Goal: Information Seeking & Learning: Learn about a topic

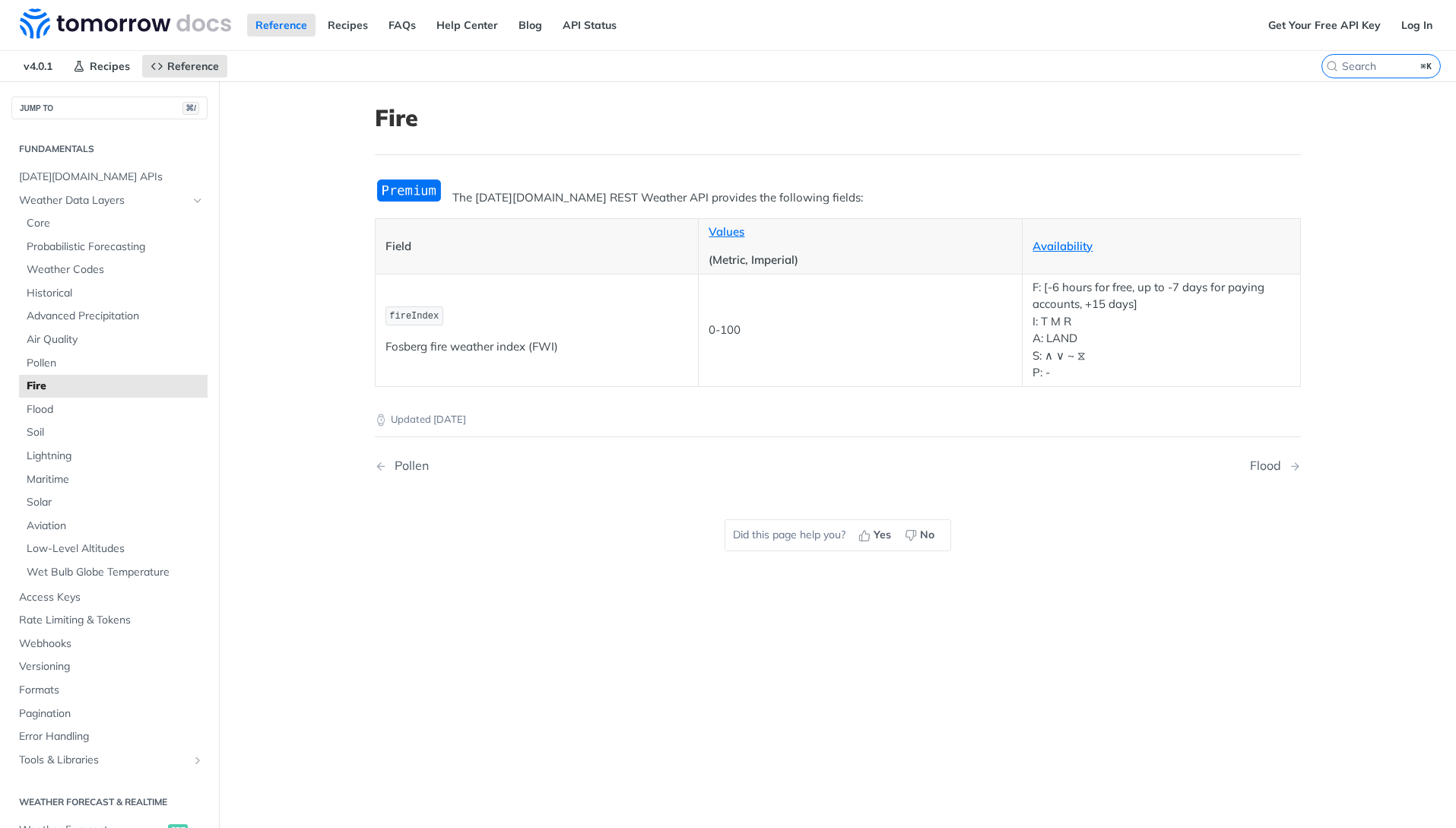
click at [416, 198] on img "Expand image" at bounding box center [409, 190] width 68 height 25
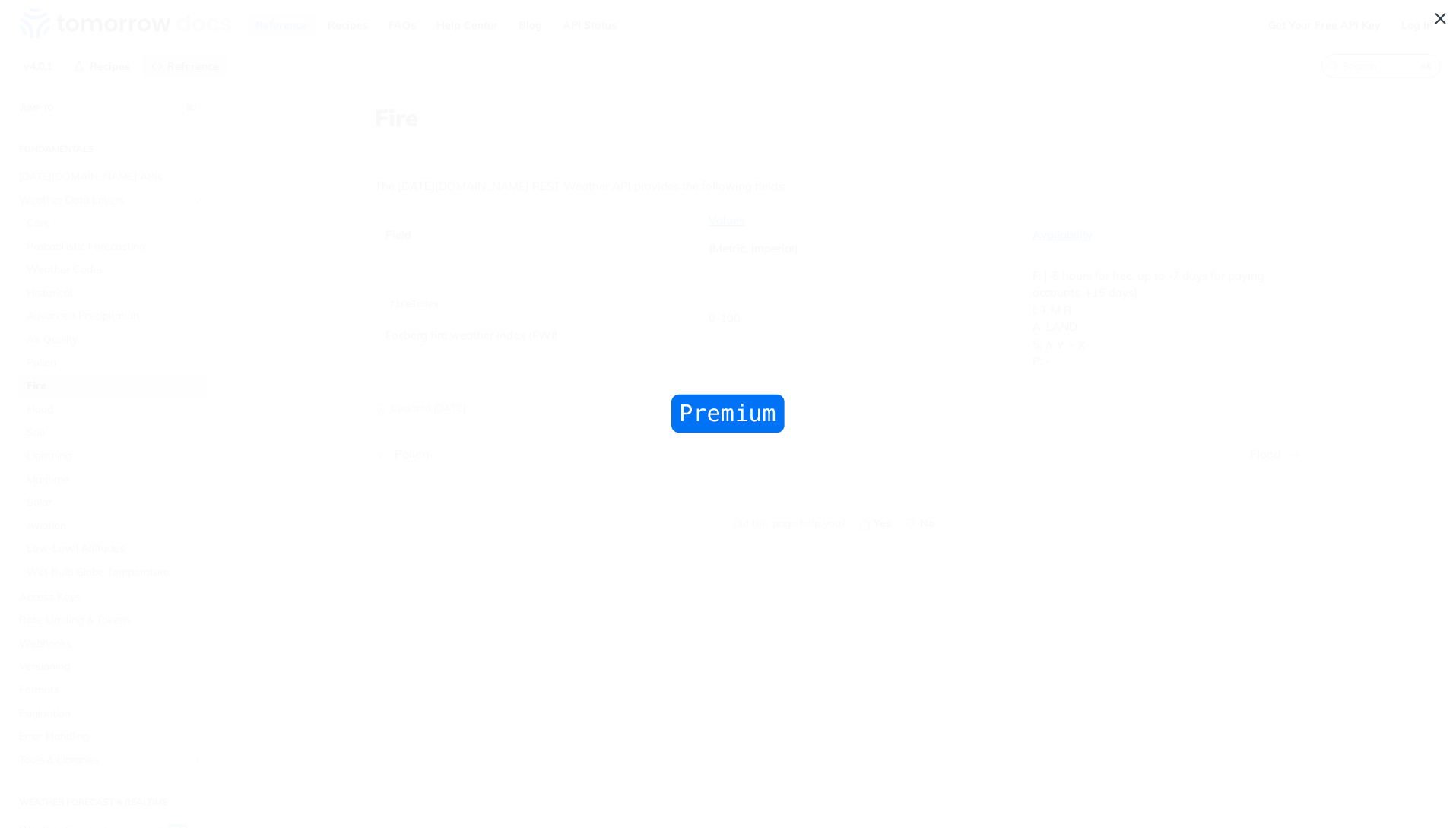
click at [740, 436] on img "Collapse image" at bounding box center [728, 413] width 121 height 45
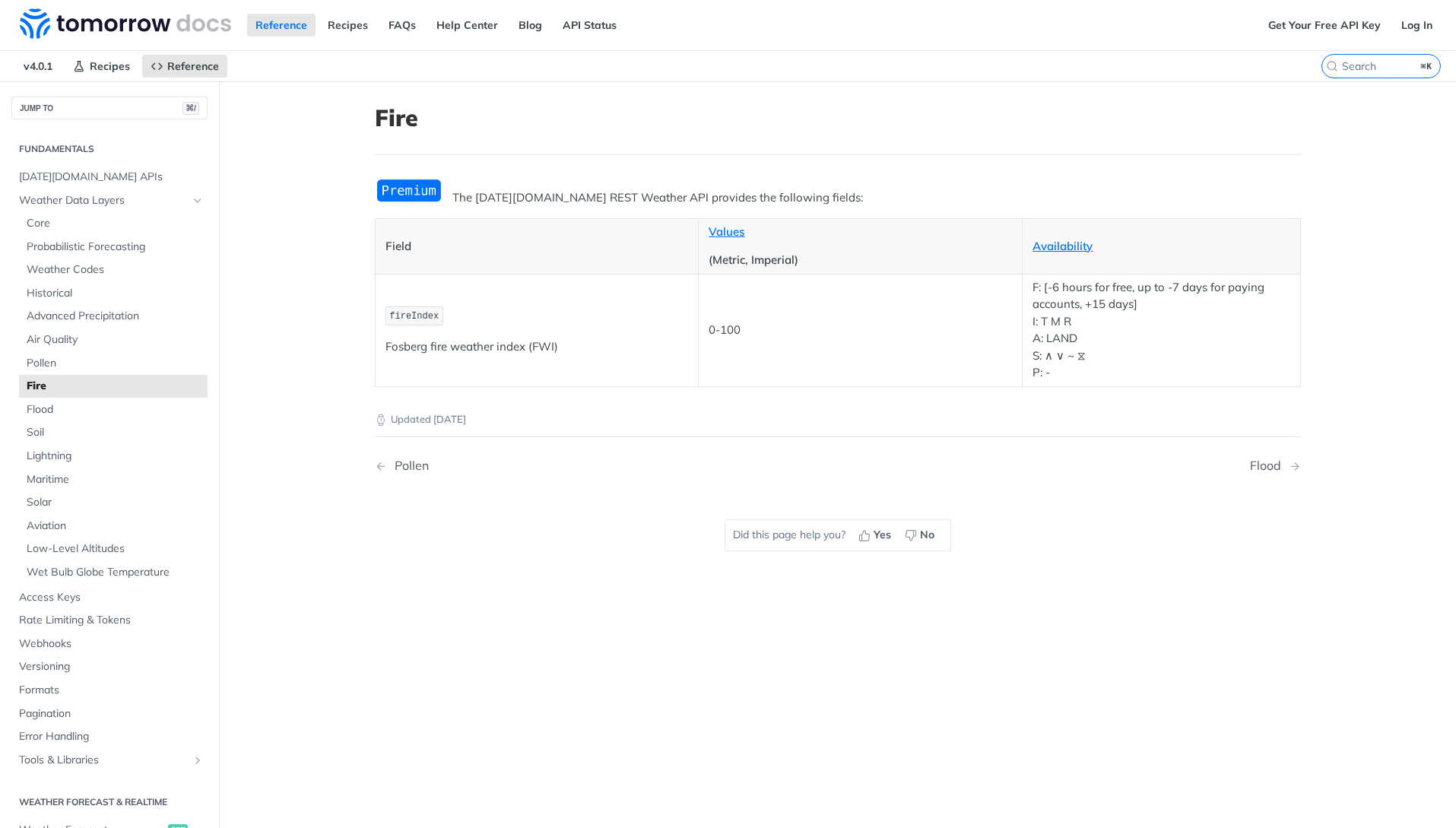
click at [410, 198] on img "Expand image" at bounding box center [409, 190] width 68 height 25
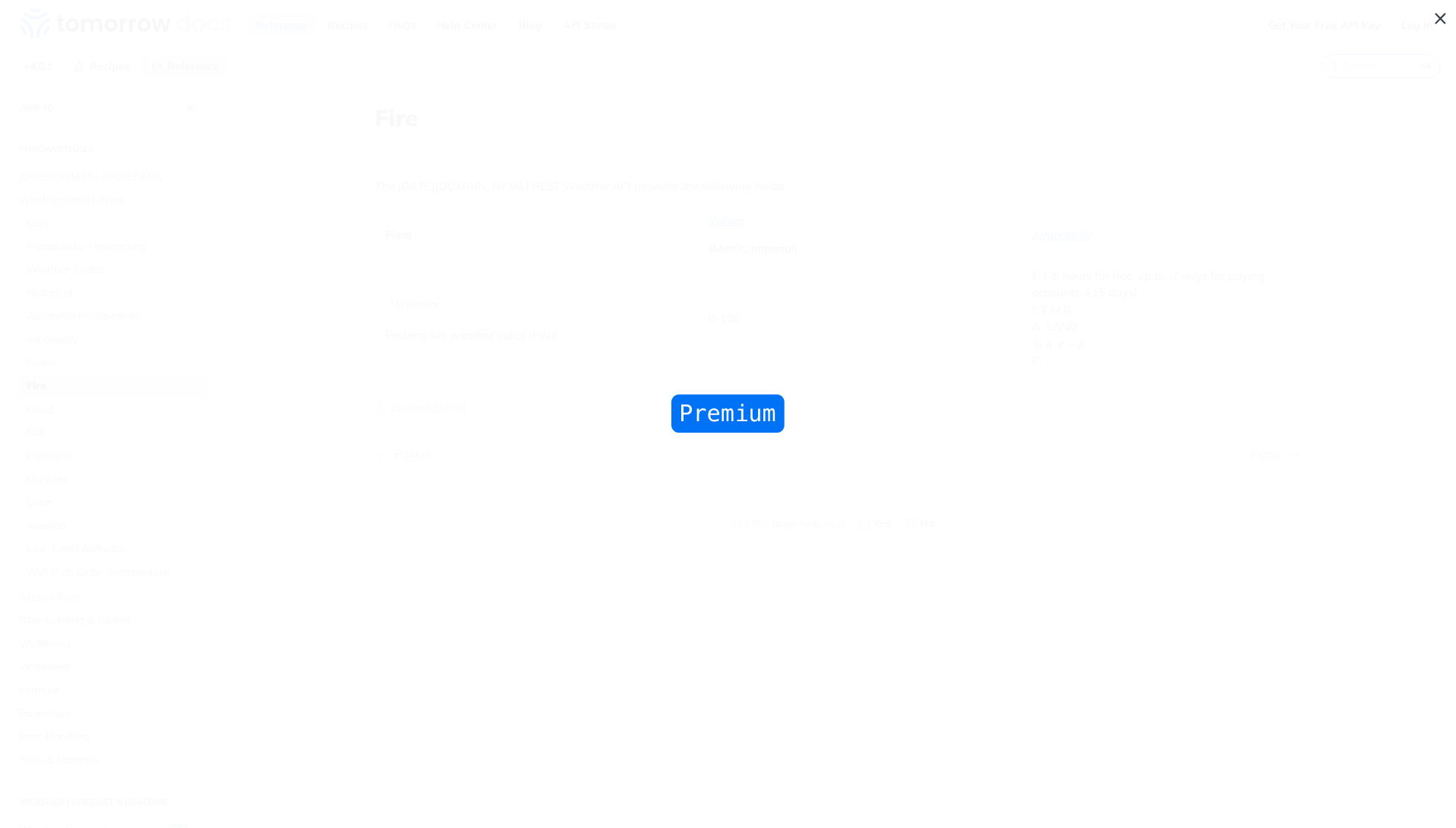
click at [738, 420] on img "Collapse image" at bounding box center [728, 413] width 121 height 45
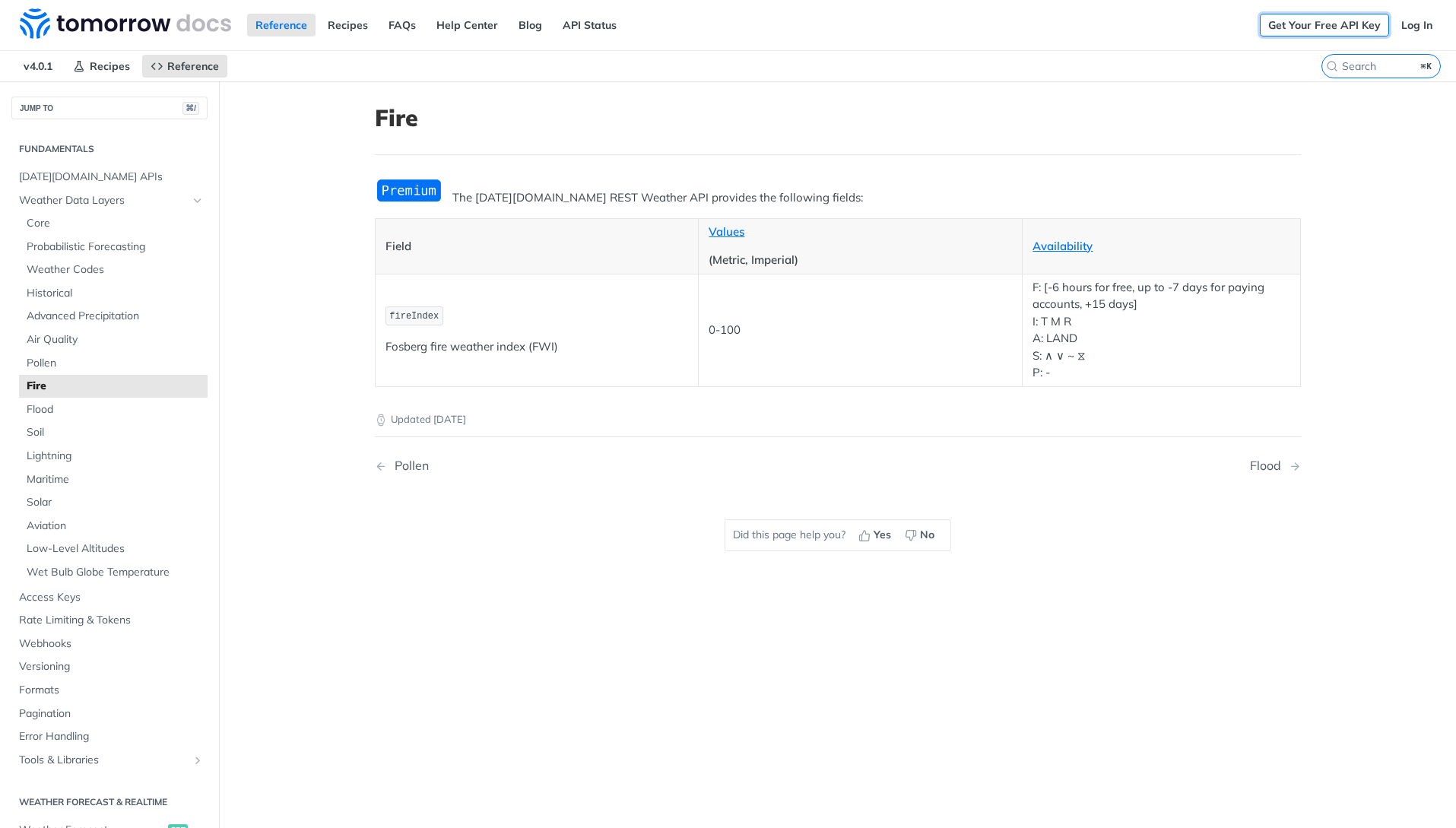
click at [1295, 26] on link "Get Your Free API Key" at bounding box center [1325, 25] width 130 height 23
click at [76, 17] on img at bounding box center [126, 24] width 212 height 31
